Goal: Information Seeking & Learning: Learn about a topic

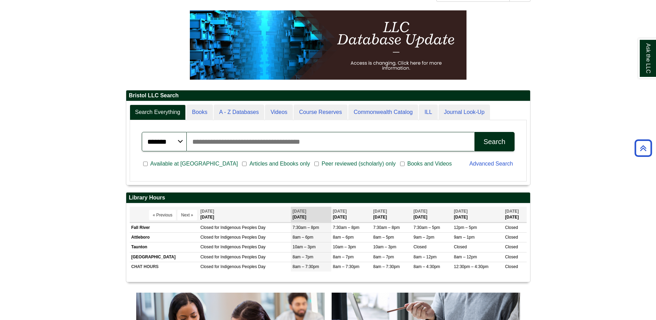
scroll to position [83, 404]
click at [263, 138] on input "Search articles, books, journals & more" at bounding box center [331, 141] width 288 height 19
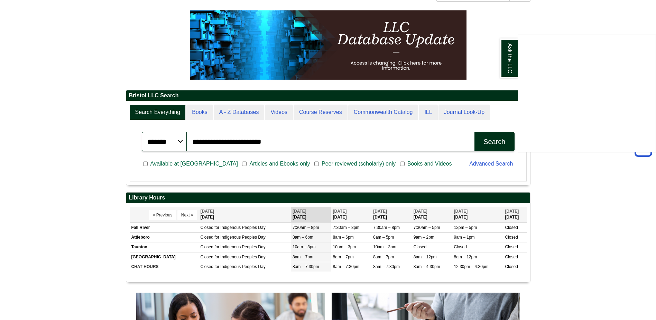
click at [314, 161] on div "Ask the LLC" at bounding box center [328, 160] width 656 height 320
click at [480, 135] on button "Search" at bounding box center [495, 141] width 40 height 19
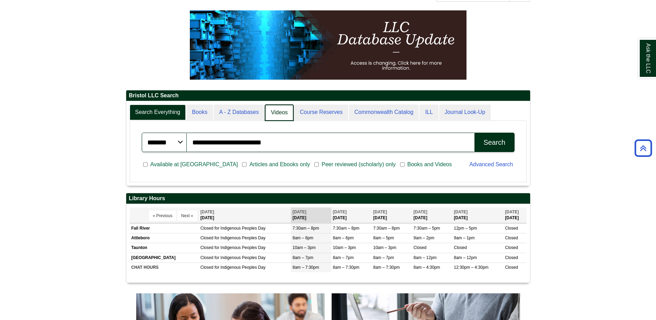
scroll to position [84, 404]
click at [257, 107] on link "A - Z Databases" at bounding box center [240, 113] width 52 height 16
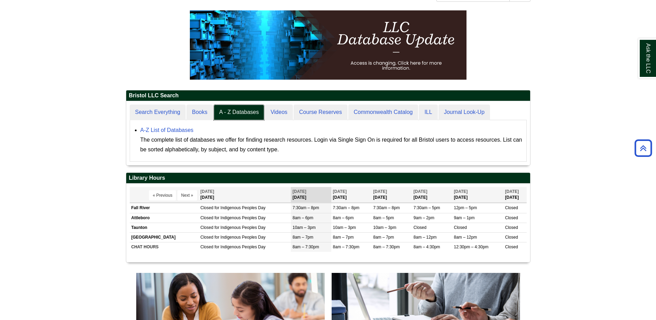
scroll to position [64, 404]
click at [181, 128] on link "A-Z List of Databases" at bounding box center [166, 130] width 53 height 6
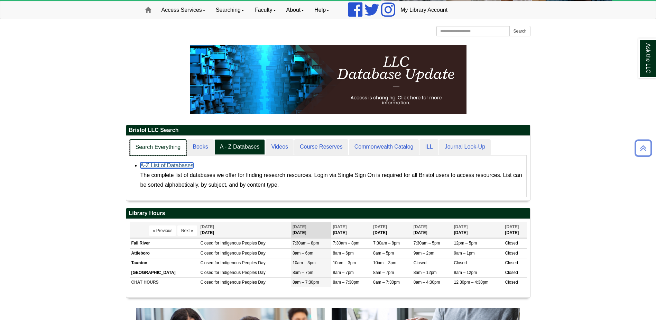
scroll to position [65, 404]
click at [165, 147] on link "Search Everything" at bounding box center [158, 147] width 57 height 16
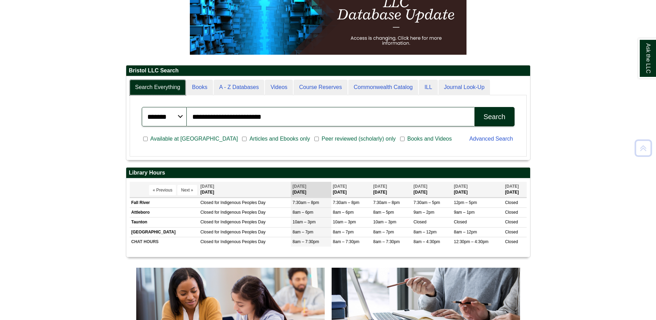
scroll to position [138, 0]
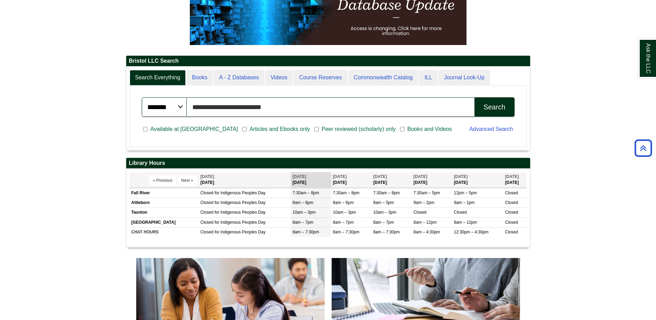
click at [273, 109] on input "**********" at bounding box center [331, 106] width 288 height 19
drag, startPoint x: 274, startPoint y: 108, endPoint x: 188, endPoint y: 106, distance: 86.9
click at [188, 106] on input "**********" at bounding box center [331, 106] width 288 height 19
type input "**********"
click at [475, 97] on button "Search" at bounding box center [495, 106] width 40 height 19
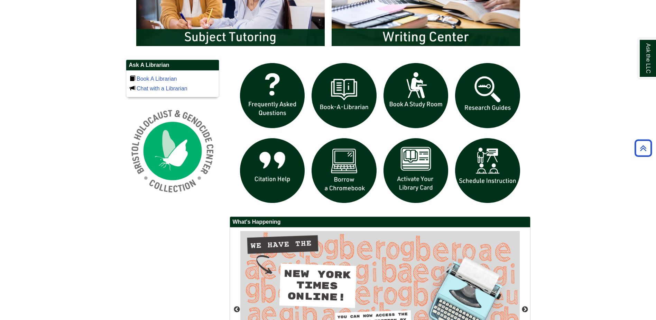
scroll to position [450, 0]
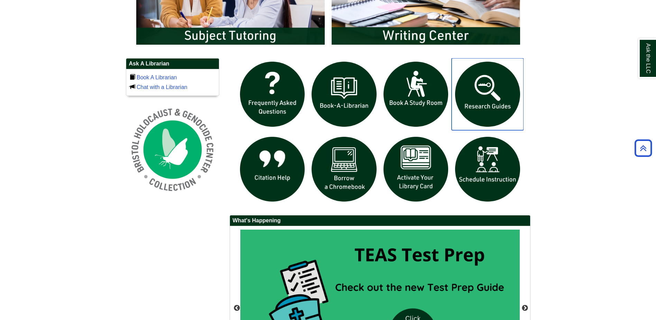
click at [491, 104] on img "slideshow" at bounding box center [488, 94] width 72 height 72
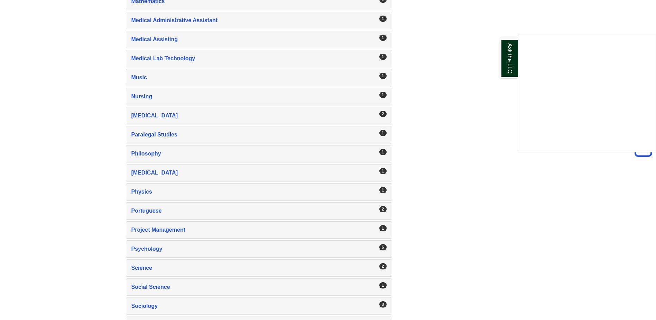
scroll to position [969, 0]
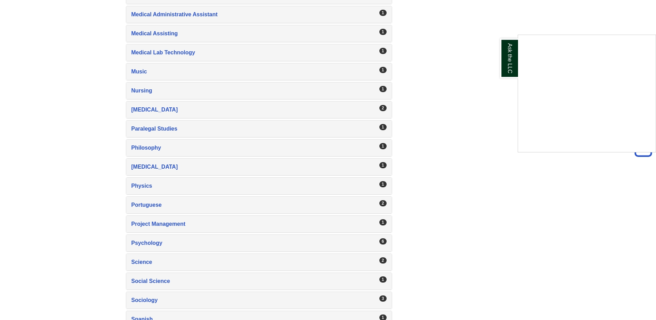
click at [378, 240] on div "Ask the LLC" at bounding box center [328, 160] width 656 height 320
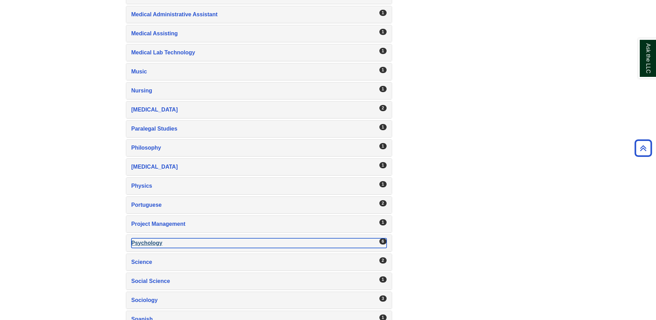
click at [148, 243] on div "Psychology , 6 guides" at bounding box center [258, 243] width 255 height 10
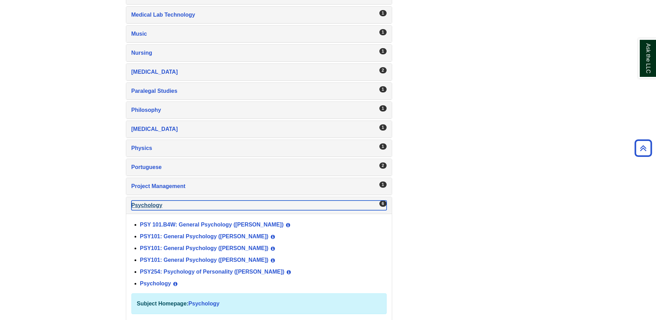
scroll to position [1038, 0]
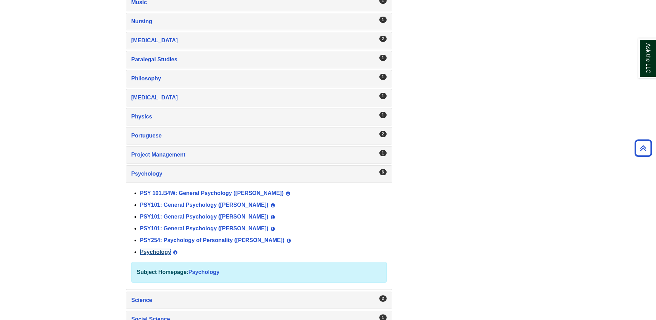
click at [158, 251] on link "Psychology" at bounding box center [155, 252] width 31 height 6
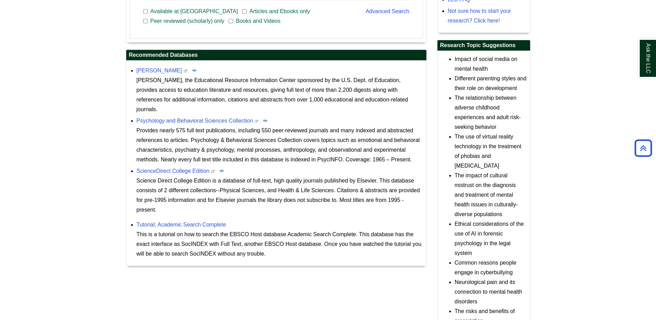
scroll to position [311, 0]
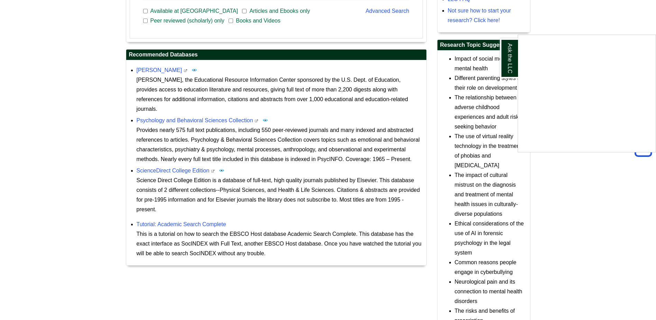
click at [161, 160] on div "Ask the LLC" at bounding box center [328, 160] width 656 height 320
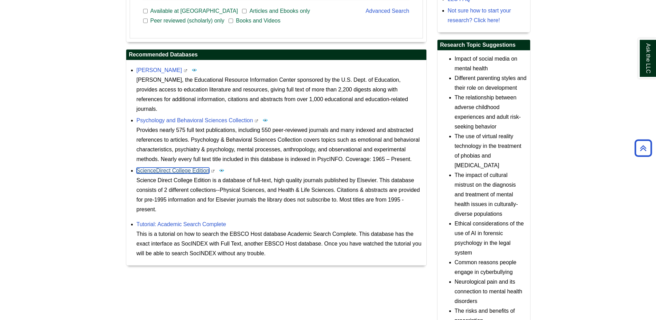
click at [161, 167] on link "ScienceDirect College Edition" at bounding box center [173, 170] width 73 height 6
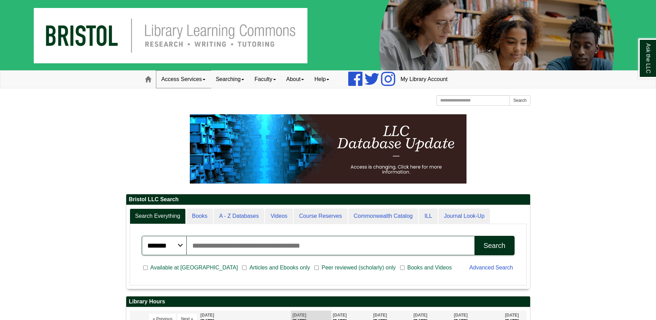
click at [192, 79] on link "Access Services" at bounding box center [183, 79] width 54 height 17
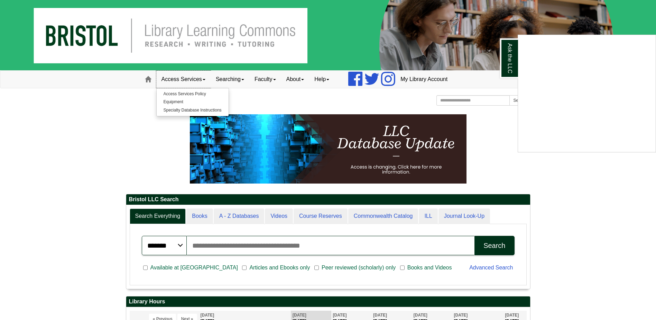
click at [192, 79] on div "Ask the LLC" at bounding box center [328, 160] width 656 height 320
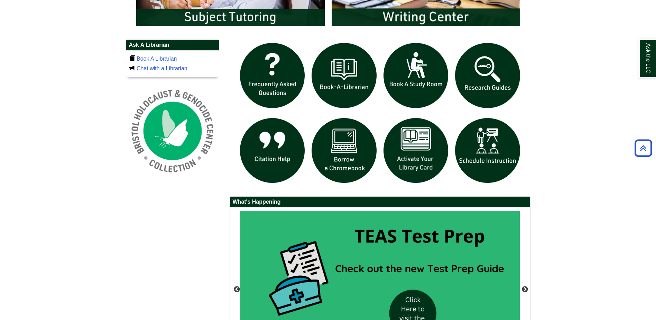
scroll to position [484, 0]
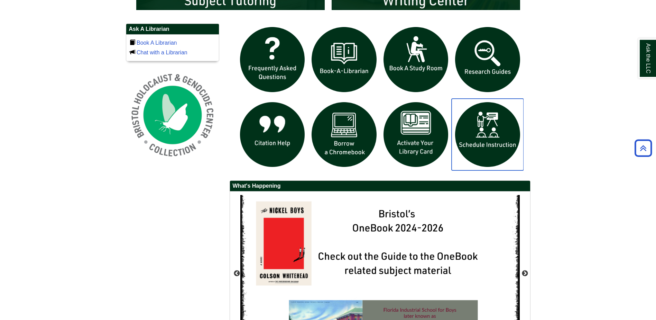
click at [501, 149] on img "slideshow" at bounding box center [488, 135] width 72 height 72
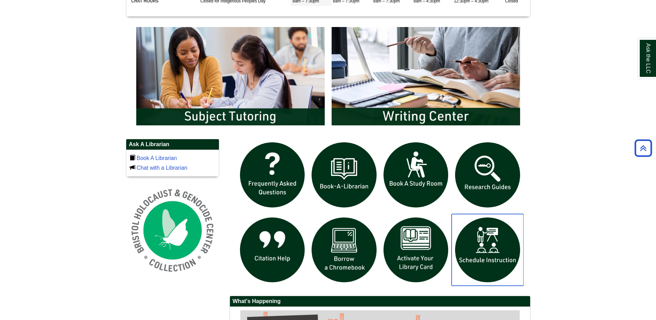
scroll to position [357, 0]
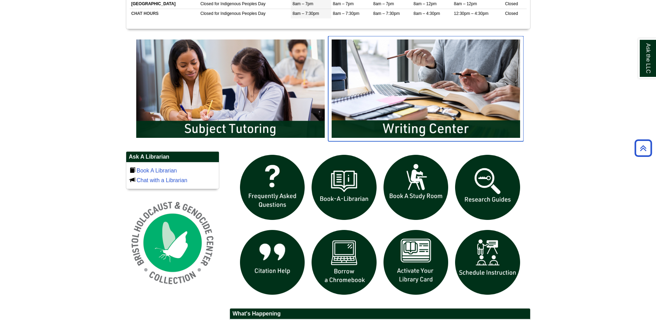
click at [454, 100] on img "slideshow" at bounding box center [426, 88] width 196 height 105
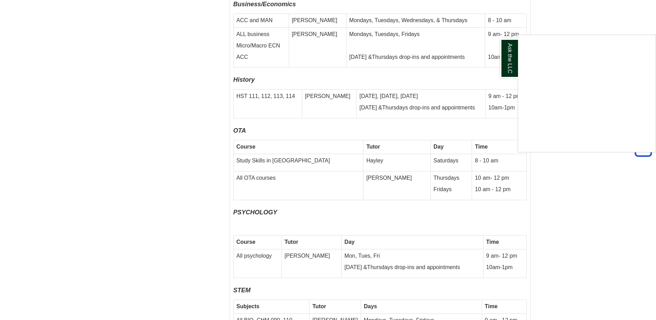
scroll to position [2916, 0]
click at [544, 178] on div "Ask the LLC" at bounding box center [328, 160] width 656 height 320
